Goal: Task Accomplishment & Management: Use online tool/utility

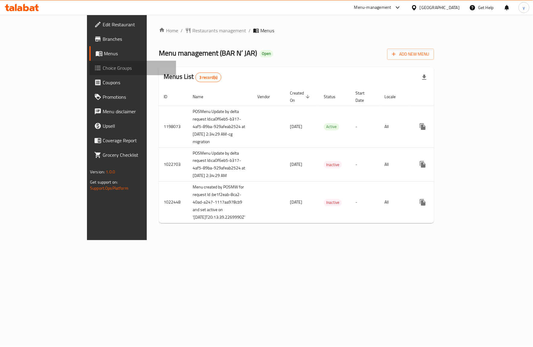
click at [103, 68] on span "Choice Groups" at bounding box center [137, 67] width 68 height 7
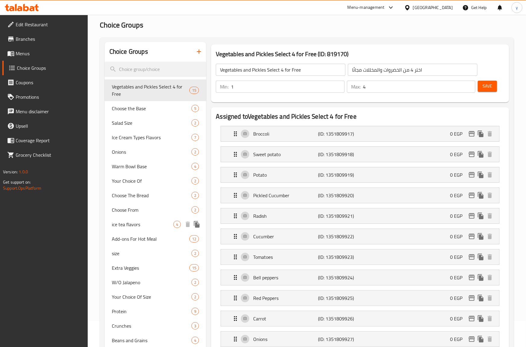
scroll to position [40, 0]
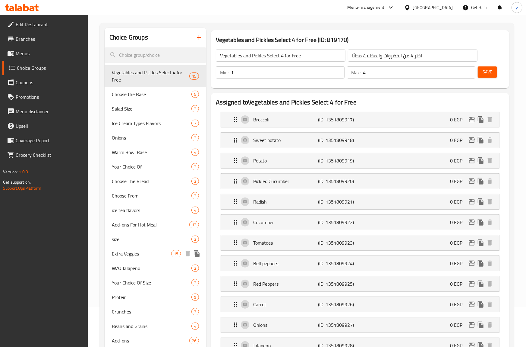
click at [128, 256] on span "Extra Veggies" at bounding box center [141, 253] width 59 height 7
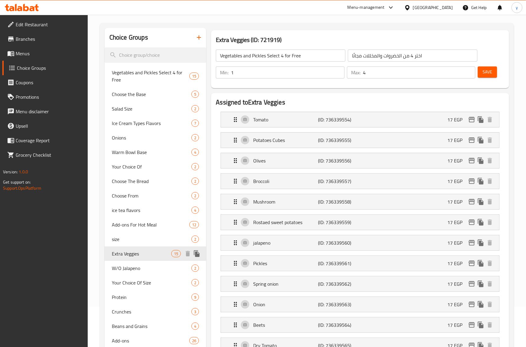
type input "Extra Veggies"
type input "اضافة خضار"
type input "0"
type input "15"
click at [124, 296] on span "Protein" at bounding box center [143, 296] width 62 height 7
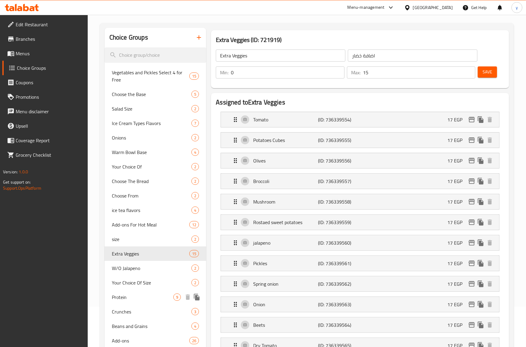
type input "Protein"
type input "البروتين"
type input "9"
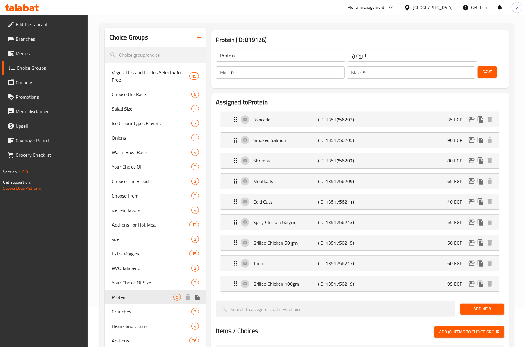
scroll to position [121, 0]
